Goal: Task Accomplishment & Management: Use online tool/utility

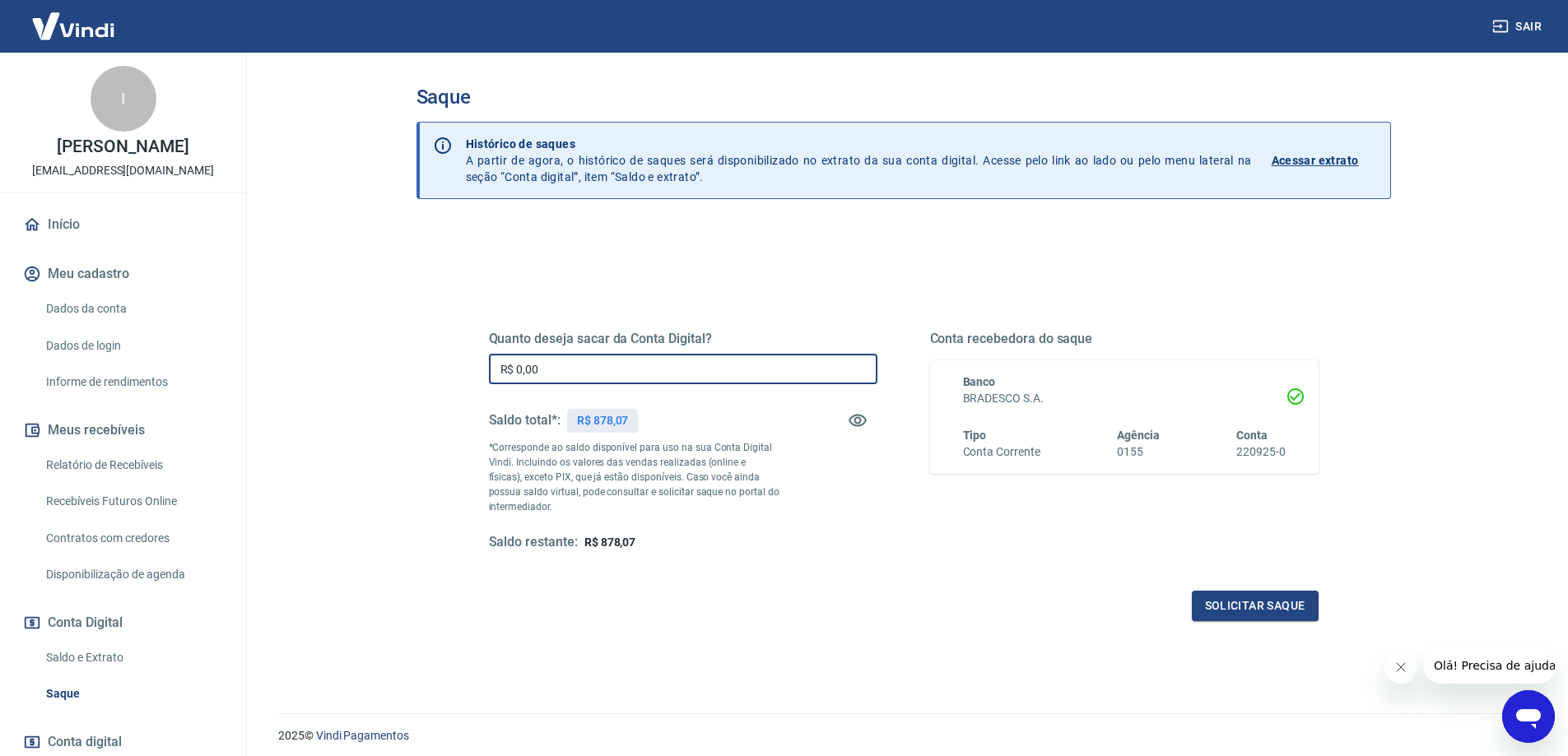
click at [562, 362] on input "R$ 0,00" at bounding box center [683, 369] width 388 height 30
type input "R$ 878,07"
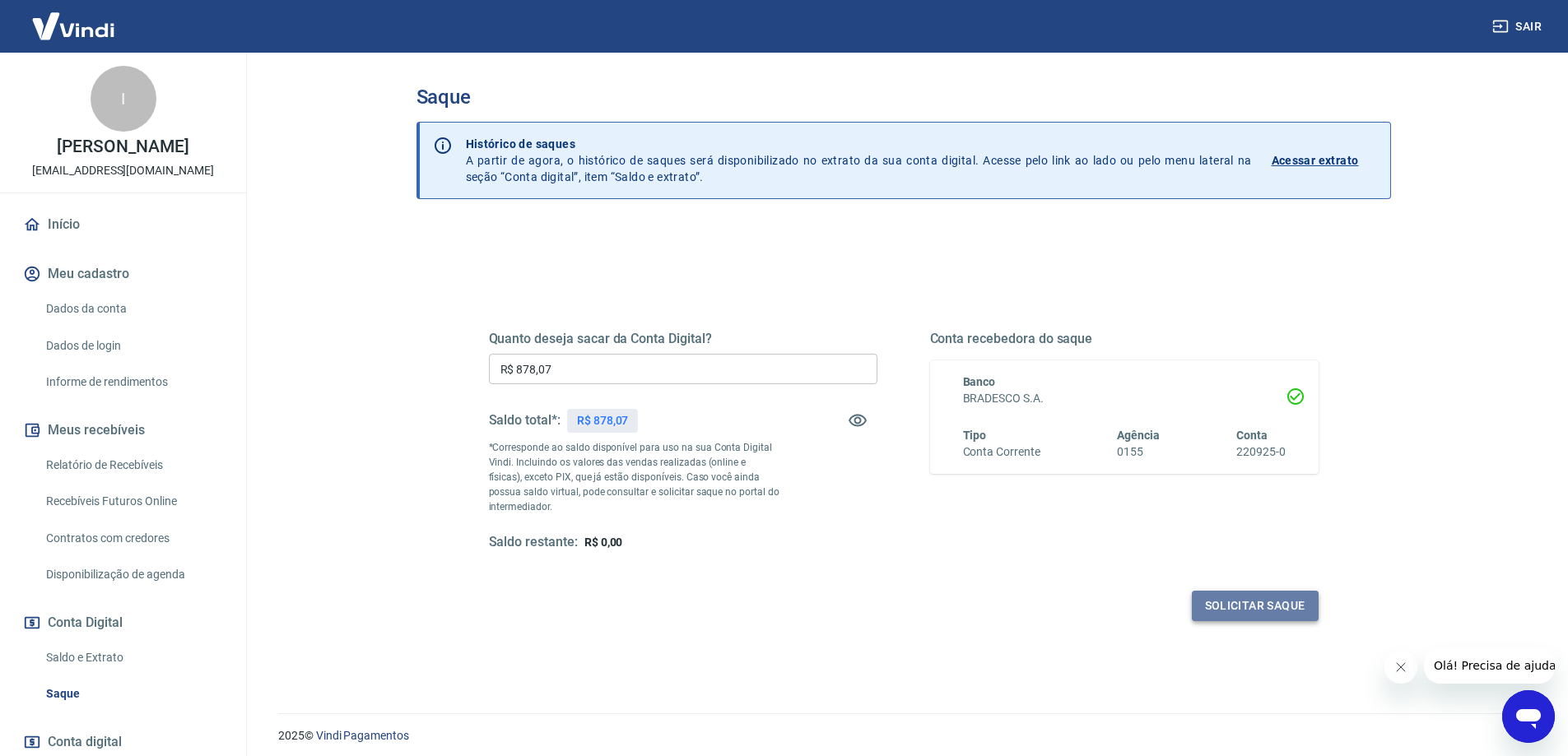
click at [1236, 606] on button "Solicitar saque" at bounding box center [1255, 606] width 126 height 30
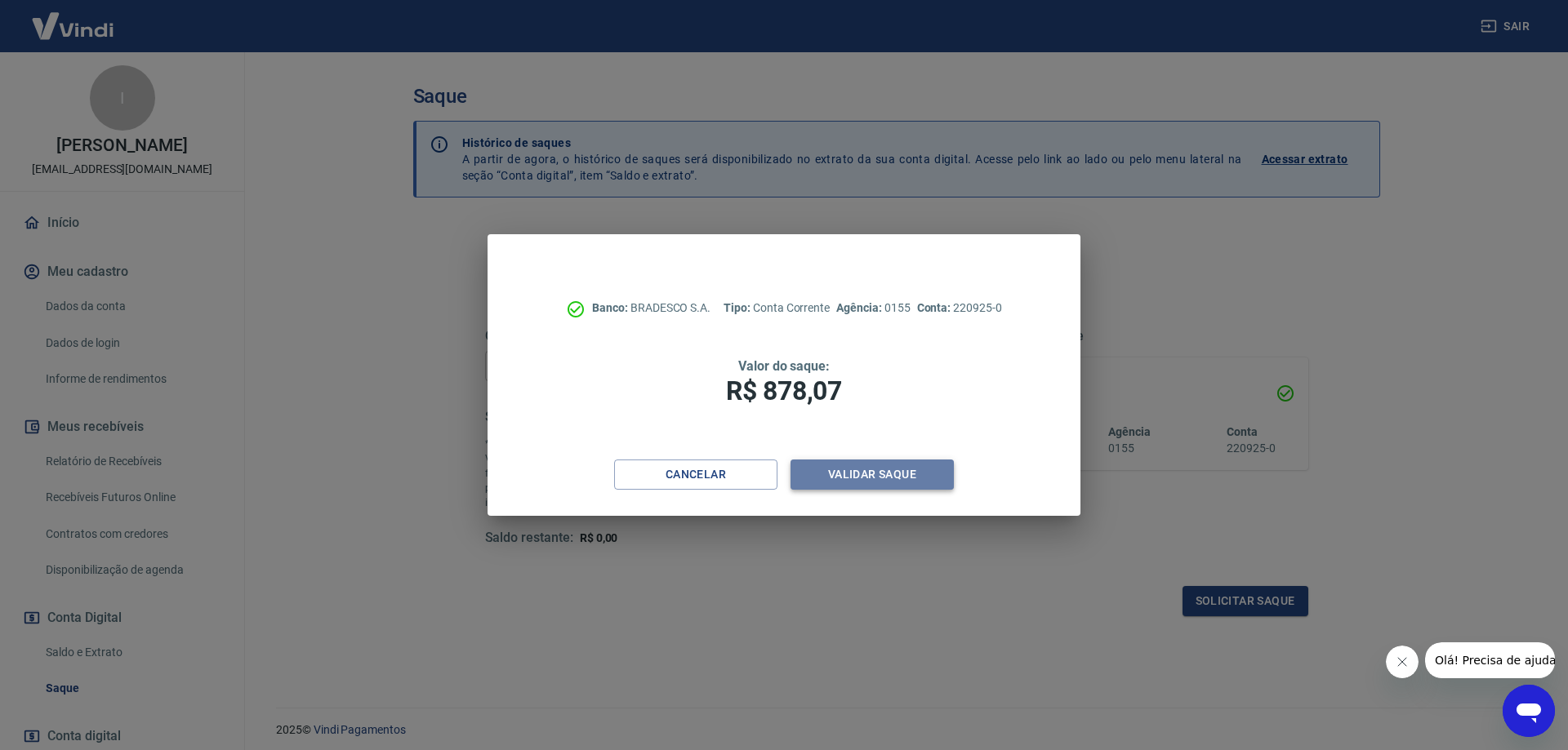
click at [862, 475] on button "Validar saque" at bounding box center [872, 475] width 163 height 30
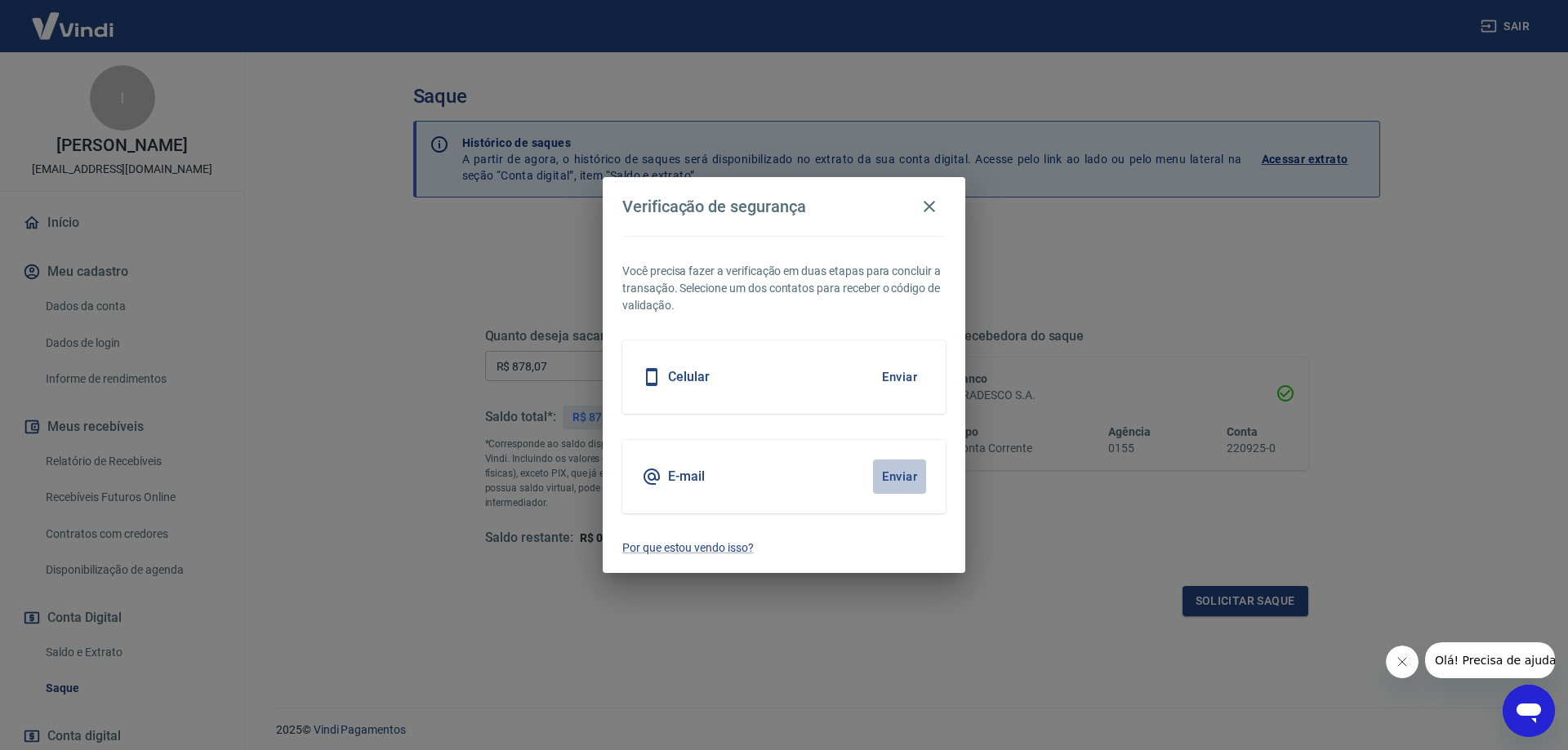
click at [912, 483] on button "Enviar" at bounding box center [899, 477] width 53 height 34
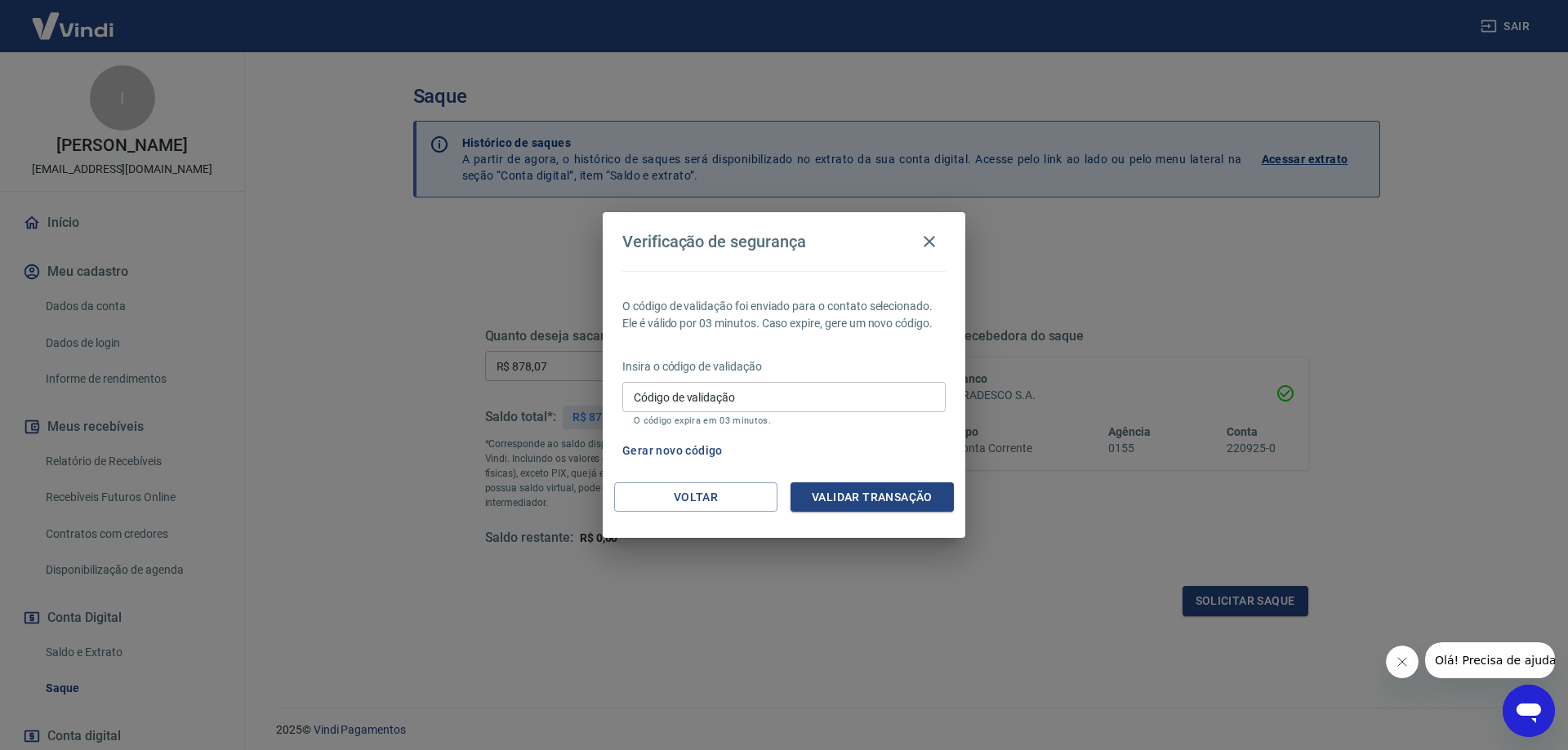
click at [841, 399] on input "Código de validação" at bounding box center [783, 398] width 323 height 30
type input "218023"
click at [894, 489] on button "Validar transação" at bounding box center [872, 497] width 163 height 30
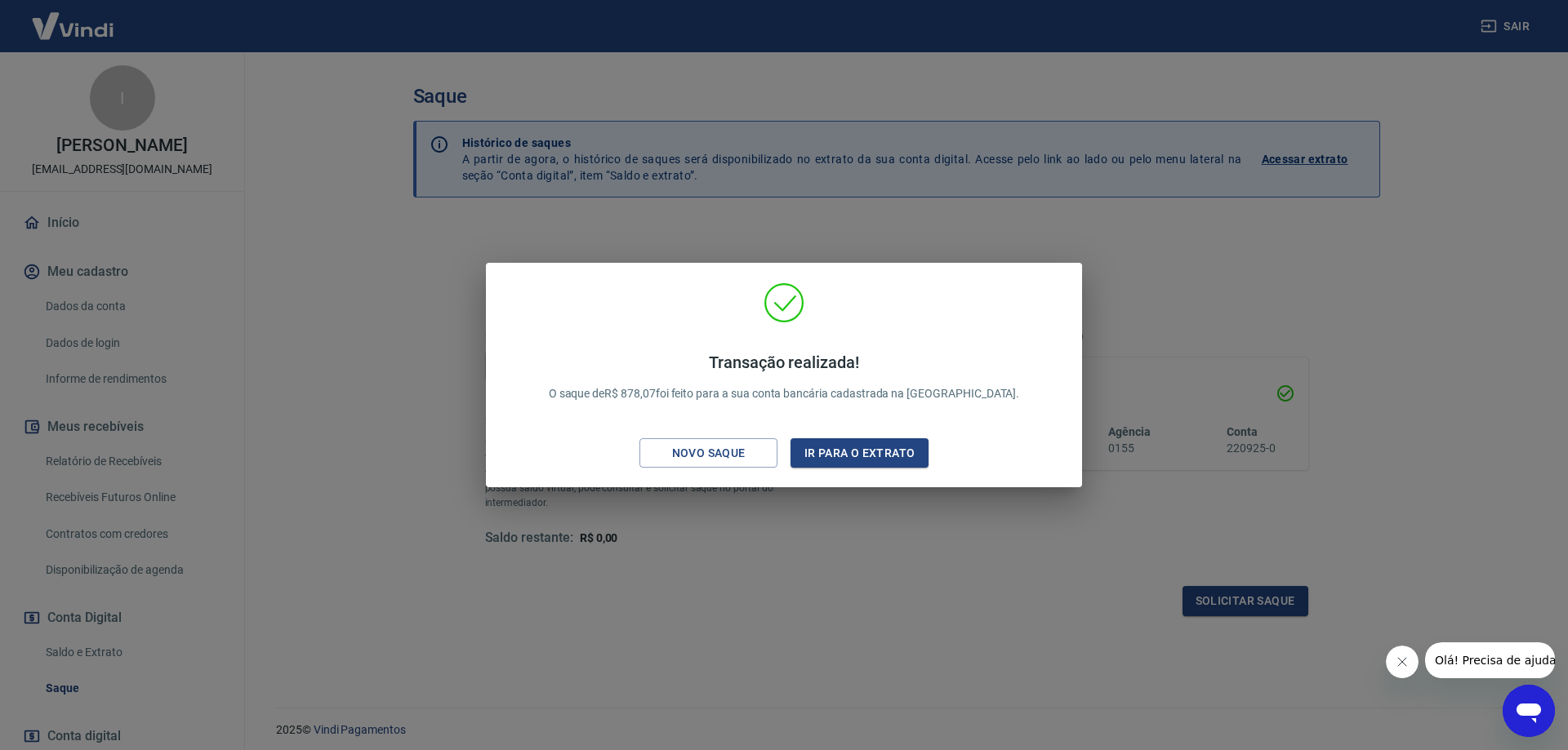
drag, startPoint x: 498, startPoint y: 620, endPoint x: 537, endPoint y: 743, distance: 129.0
click at [495, 620] on div "Transação realizada! O saque de R$ 878,07 foi feito para a sua conta bancária c…" at bounding box center [784, 375] width 1568 height 750
